Goal: Find specific page/section: Find specific page/section

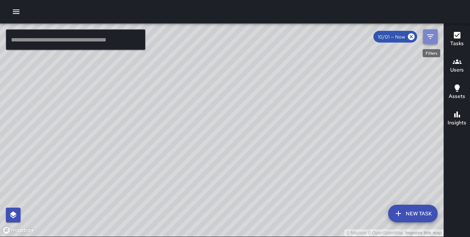
click at [428, 39] on icon "Filters" at bounding box center [430, 36] width 9 height 9
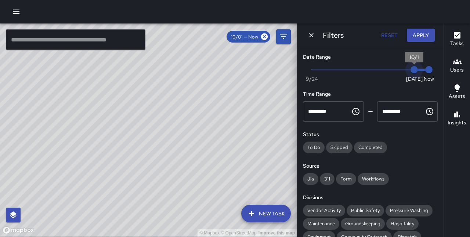
type input "*"
drag, startPoint x: 412, startPoint y: 67, endPoint x: 404, endPoint y: 68, distance: 7.4
click at [404, 68] on span "9/30" at bounding box center [399, 69] width 7 height 7
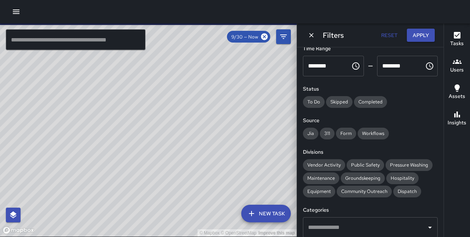
scroll to position [46, 0]
click at [363, 161] on span "Public Safety" at bounding box center [365, 164] width 37 height 6
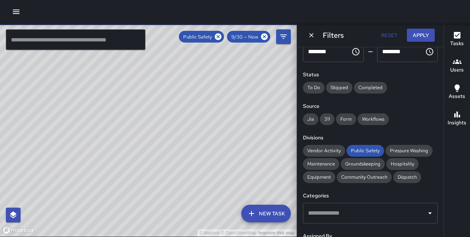
scroll to position [53, 0]
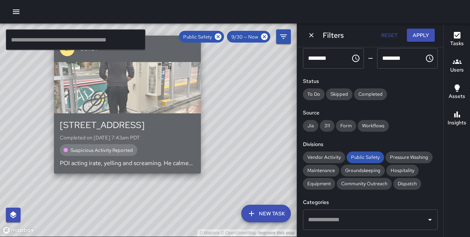
click at [140, 138] on div "1333 Broadway Completed on 9/30/2025, 7:43am PDT Suspicious Activity Reported P…" at bounding box center [127, 143] width 135 height 49
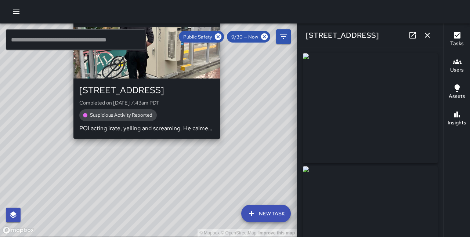
type input "**********"
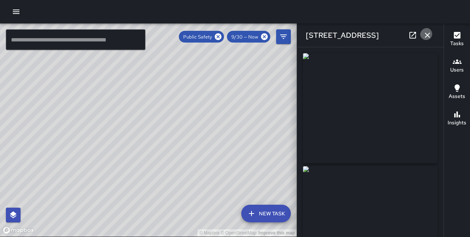
click at [426, 35] on icon "button" at bounding box center [427, 35] width 9 height 9
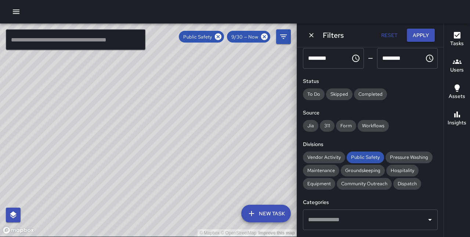
drag, startPoint x: 257, startPoint y: 95, endPoint x: 200, endPoint y: 135, distance: 69.1
click at [200, 135] on div "© Mapbox © OpenStreetMap Improve this map" at bounding box center [148, 131] width 297 height 214
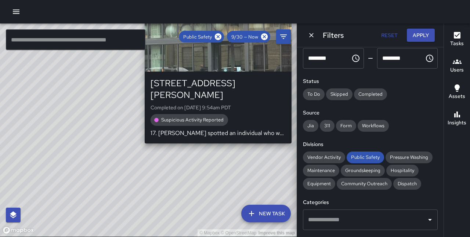
click at [294, 132] on div "© Mapbox © OpenStreetMap Improve this map S2 Sierra 2 1515 Webster Street Compl…" at bounding box center [148, 131] width 297 height 214
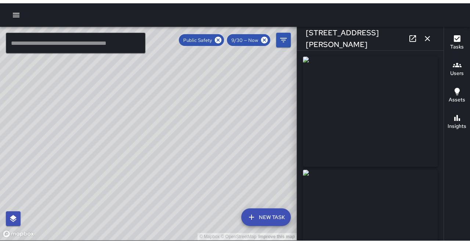
scroll to position [3, 0]
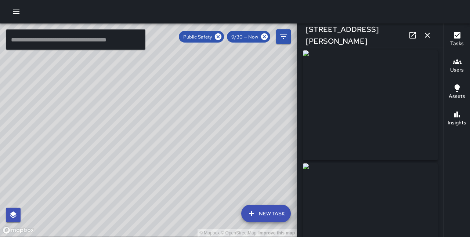
click at [414, 37] on link at bounding box center [413, 35] width 15 height 15
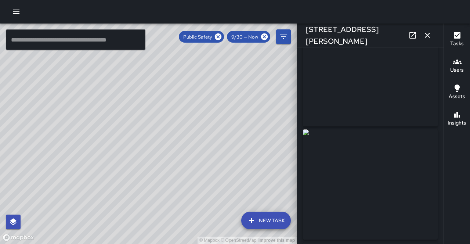
scroll to position [44, 0]
drag, startPoint x: 201, startPoint y: 70, endPoint x: 172, endPoint y: 103, distance: 44.0
click at [172, 103] on div "© Mapbox © OpenStreetMap Improve this map" at bounding box center [148, 134] width 297 height 220
drag, startPoint x: 179, startPoint y: 68, endPoint x: 195, endPoint y: 105, distance: 40.3
click at [212, 112] on div "© Mapbox © OpenStreetMap Improve this map" at bounding box center [148, 134] width 297 height 220
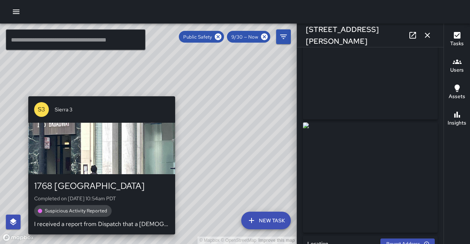
click at [178, 92] on div "© Mapbox © OpenStreetMap Improve this map S3 Sierra 3 1768 Broadway Completed o…" at bounding box center [148, 134] width 297 height 220
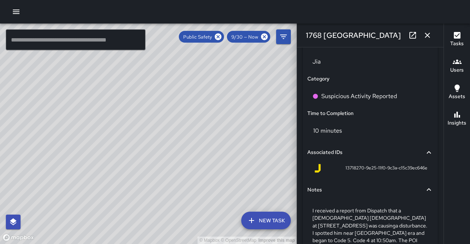
scroll to position [497, 0]
drag, startPoint x: 256, startPoint y: 124, endPoint x: 179, endPoint y: 159, distance: 83.9
click at [176, 161] on div "© Mapbox © OpenStreetMap Improve this map" at bounding box center [148, 134] width 297 height 220
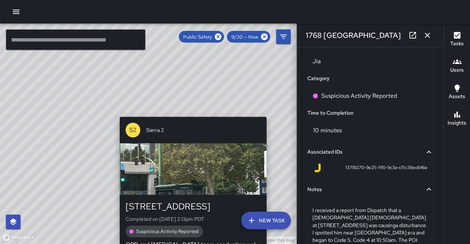
click at [270, 111] on div "© Mapbox © OpenStreetMap Improve this map S2 Sierra 2 66 Bay Place Completed on…" at bounding box center [148, 134] width 297 height 220
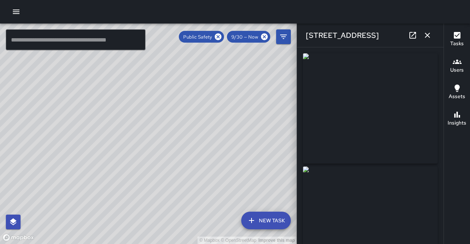
scroll to position [0, 0]
click at [112, 191] on div "© Mapbox © OpenStreetMap Improve this map S2 Sierra 2 1515 Webster Street Compl…" at bounding box center [148, 134] width 297 height 220
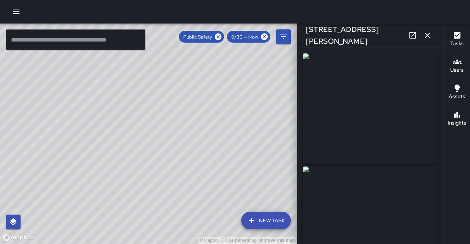
click at [418, 38] on link at bounding box center [413, 35] width 15 height 15
drag, startPoint x: 119, startPoint y: 138, endPoint x: 121, endPoint y: 185, distance: 47.1
click at [121, 185] on div "© Mapbox © OpenStreetMap Improve this map" at bounding box center [148, 134] width 297 height 220
click at [114, 90] on div "© Mapbox © OpenStreetMap Improve this map S3 Sierra 3 1768 Broadway Completed o…" at bounding box center [148, 134] width 297 height 220
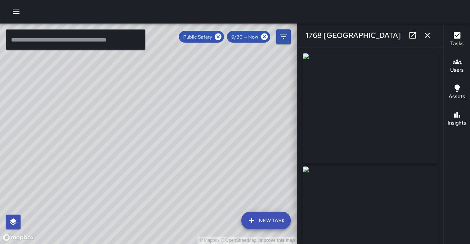
type input "**********"
click at [417, 36] on icon at bounding box center [413, 35] width 9 height 9
click at [177, 76] on div "© Mapbox © OpenStreetMap Improve this map" at bounding box center [148, 134] width 297 height 220
drag, startPoint x: 179, startPoint y: 80, endPoint x: 187, endPoint y: 60, distance: 21.4
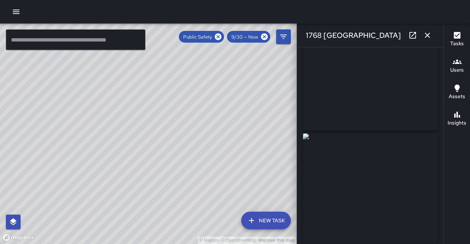
click at [187, 60] on div "© Mapbox © OpenStreetMap Improve this map" at bounding box center [148, 134] width 297 height 220
click at [428, 36] on icon "button" at bounding box center [427, 35] width 5 height 5
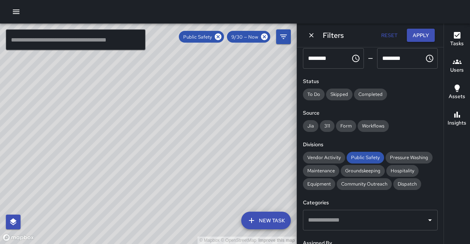
click at [393, 36] on button "Reset" at bounding box center [390, 36] width 24 height 14
type input "*"
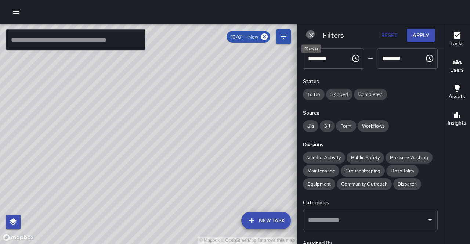
click at [313, 36] on button "Dismiss" at bounding box center [311, 35] width 11 height 11
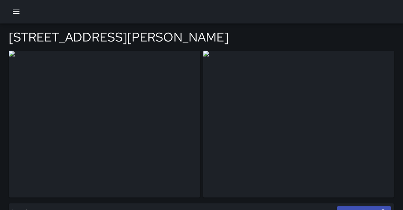
type input "**********"
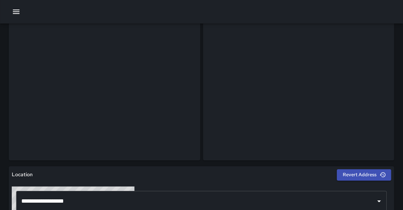
scroll to position [37, 0]
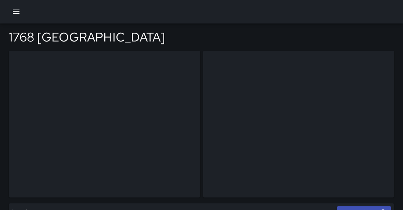
type input "**********"
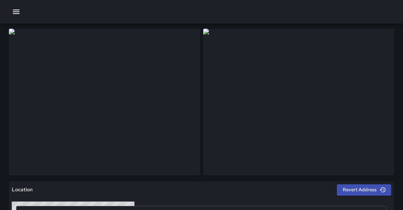
scroll to position [22, 0]
